Goal: Communication & Community: Participate in discussion

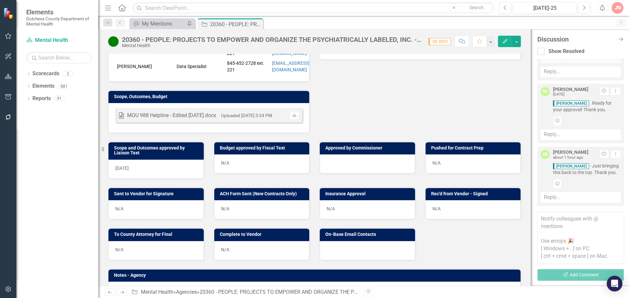
scroll to position [205, 0]
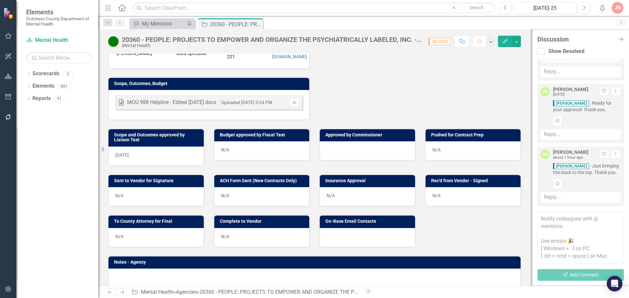
click at [360, 157] on div at bounding box center [367, 150] width 95 height 19
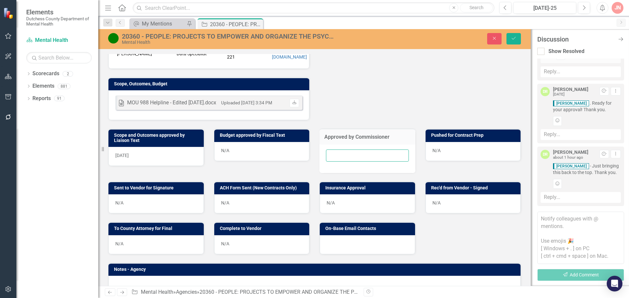
click at [357, 162] on input "text" at bounding box center [367, 156] width 83 height 12
type input "[DATE]"
click at [514, 40] on icon "Save" at bounding box center [513, 38] width 6 height 5
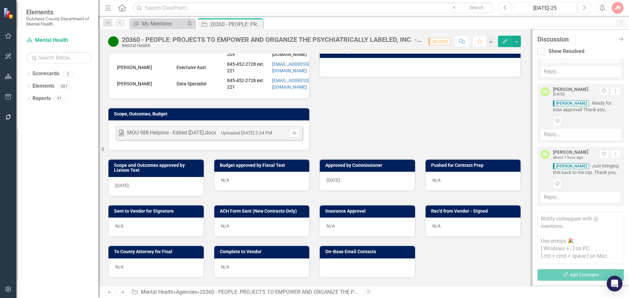
scroll to position [106, 0]
click at [552, 198] on div "Reply..." at bounding box center [580, 197] width 80 height 11
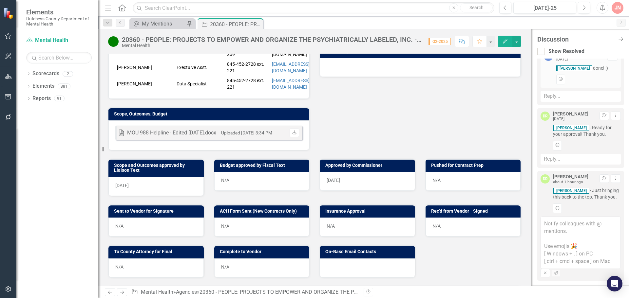
click at [562, 227] on textarea at bounding box center [580, 243] width 80 height 52
click at [40, 298] on b "[PERSON_NAME]" at bounding box center [20, 302] width 40 height 6
type textarea "@[PERSON_NAME] - ready to go!"
click at [559, 271] on icon "Send" at bounding box center [556, 273] width 5 height 4
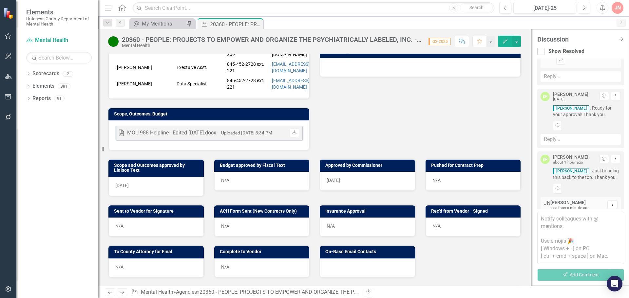
scroll to position [156, 0]
